Goal: Task Accomplishment & Management: Use online tool/utility

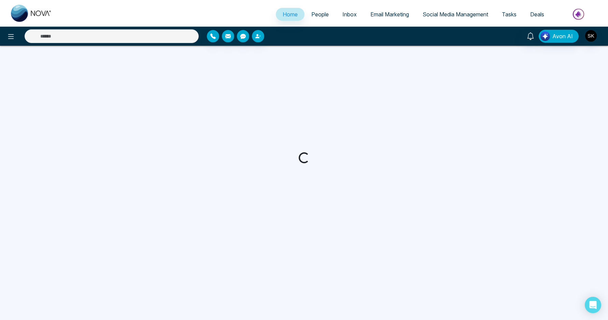
select select "*"
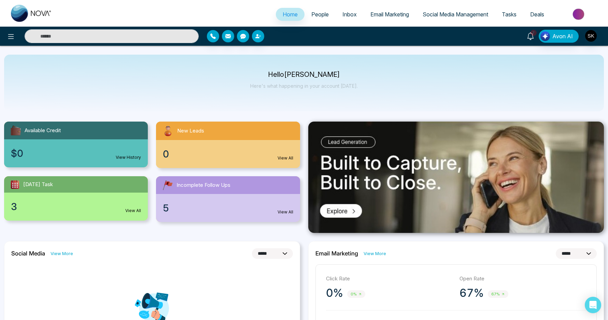
click at [533, 36] on icon at bounding box center [531, 36] width 8 height 8
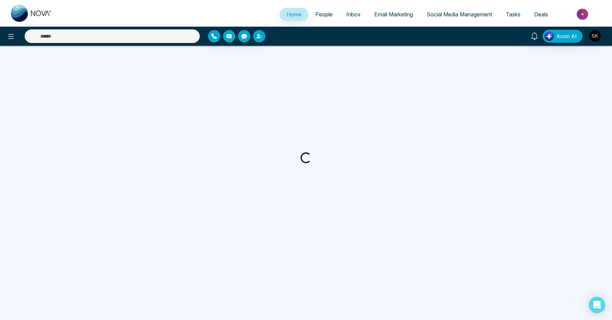
select select "*"
